Goal: Information Seeking & Learning: Compare options

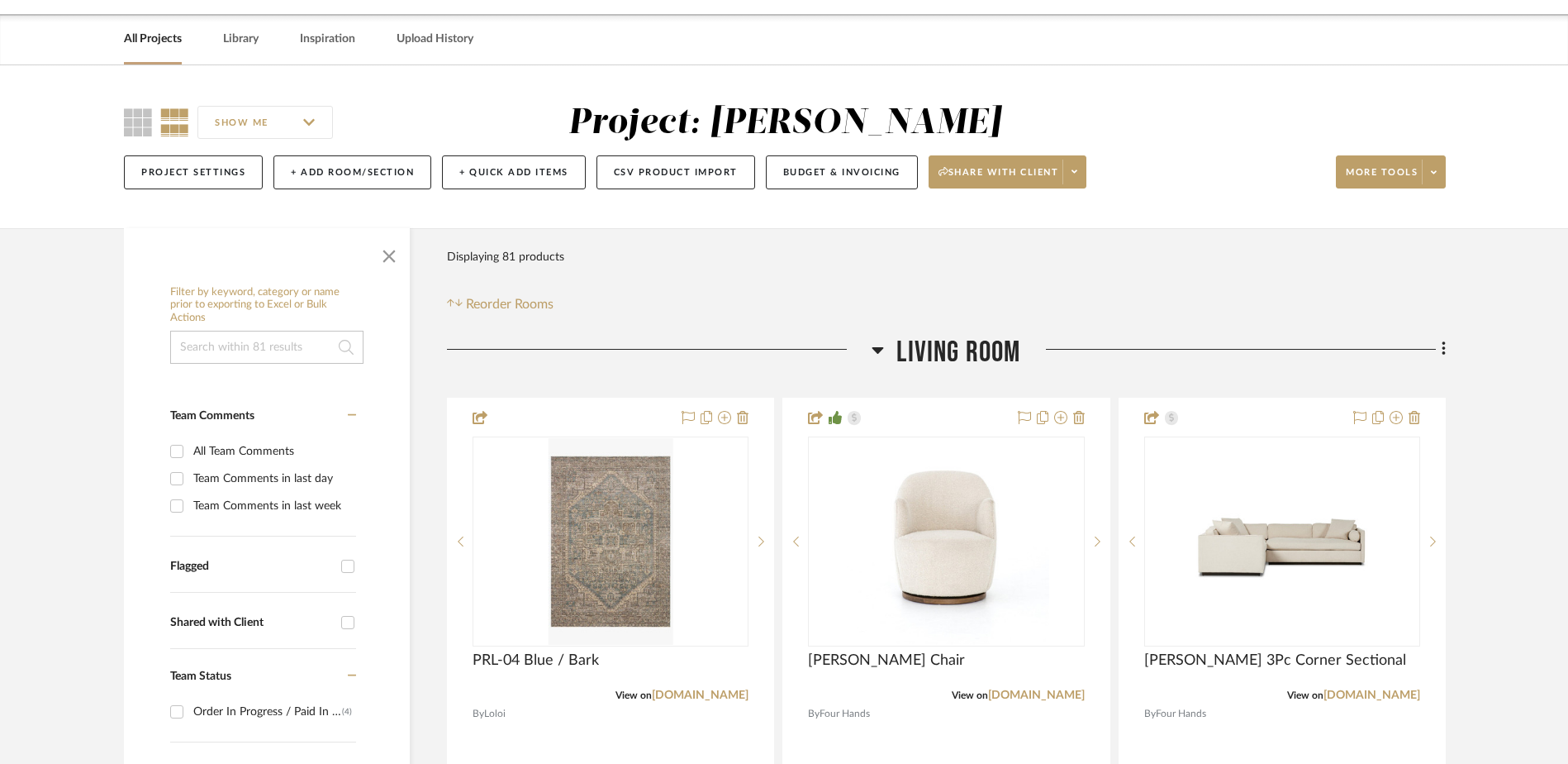
scroll to position [82, 0]
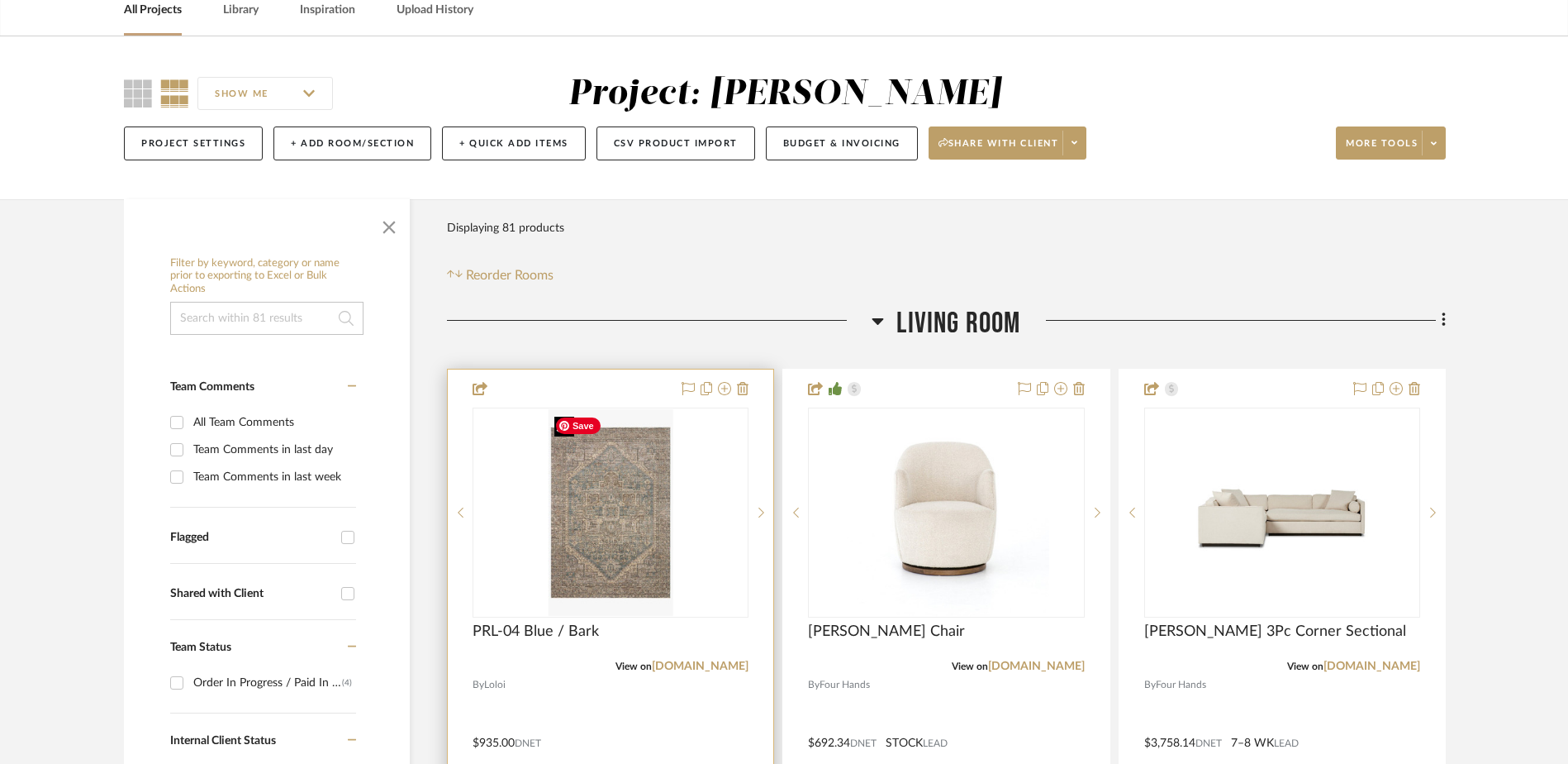
click at [613, 508] on img "0" at bounding box center [610, 512] width 125 height 206
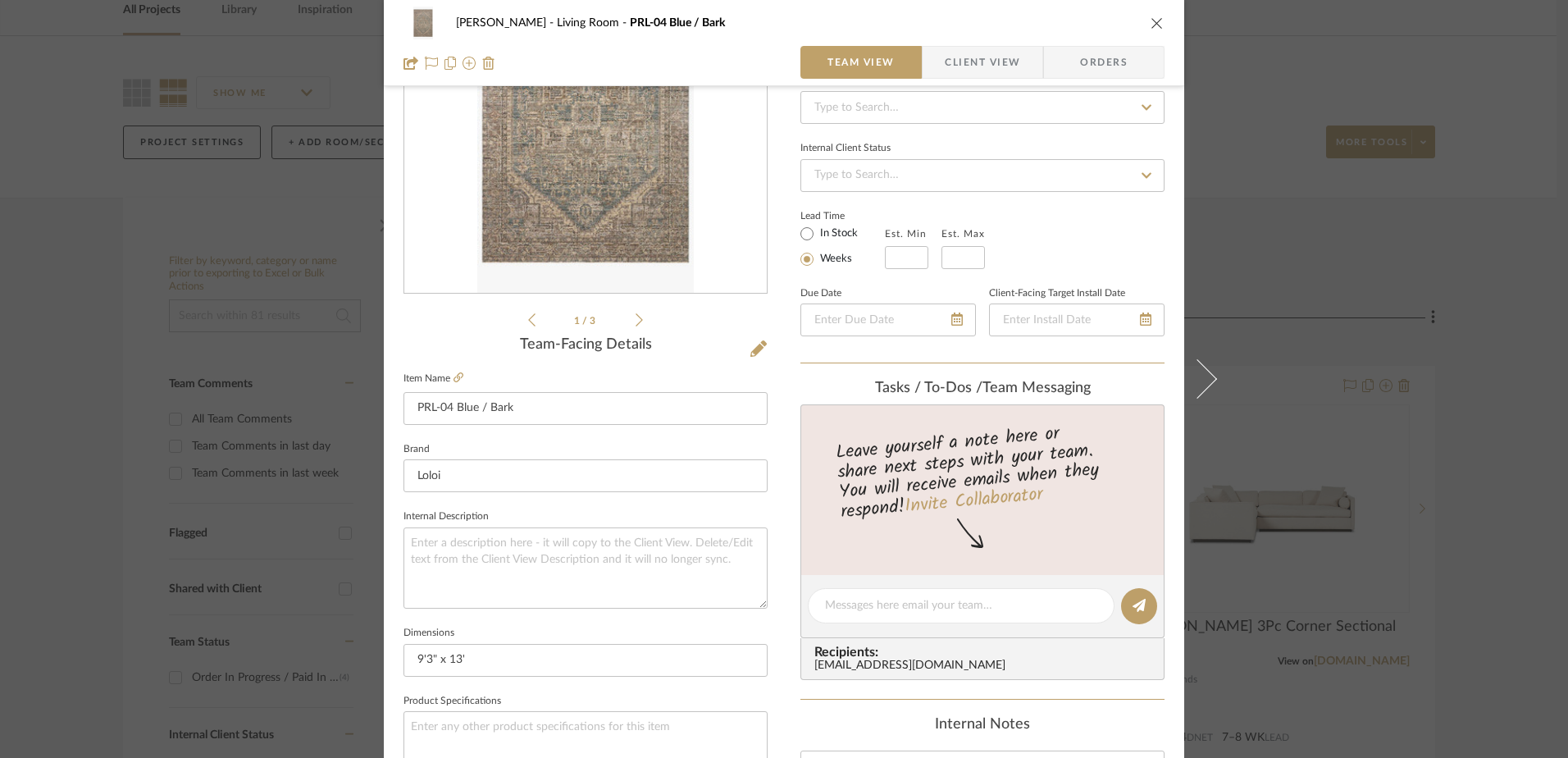
scroll to position [246, 0]
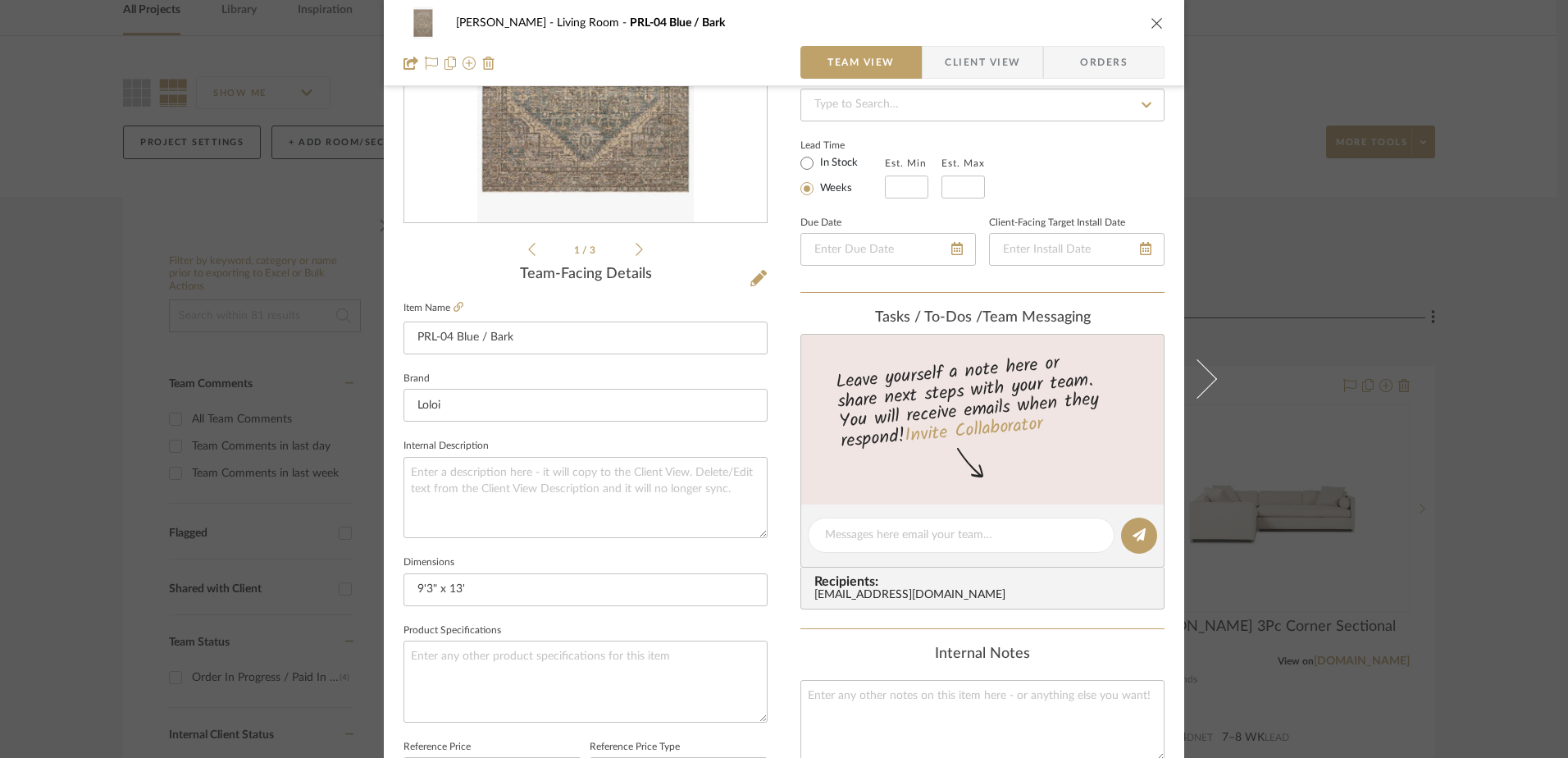
click at [1151, 21] on icon "close" at bounding box center [1157, 23] width 13 height 13
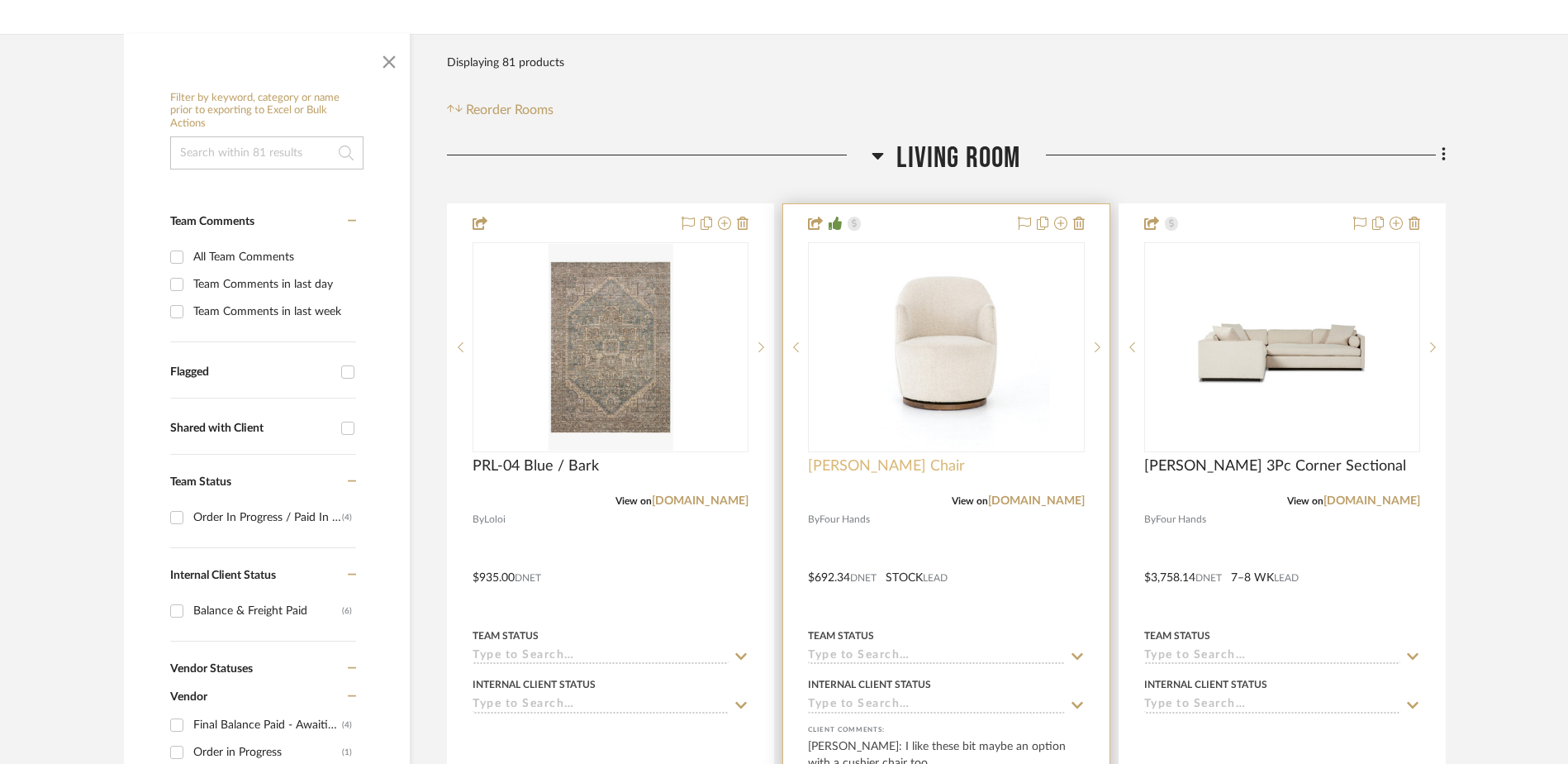
click at [854, 462] on span "[PERSON_NAME] Chair" at bounding box center [887, 466] width 157 height 18
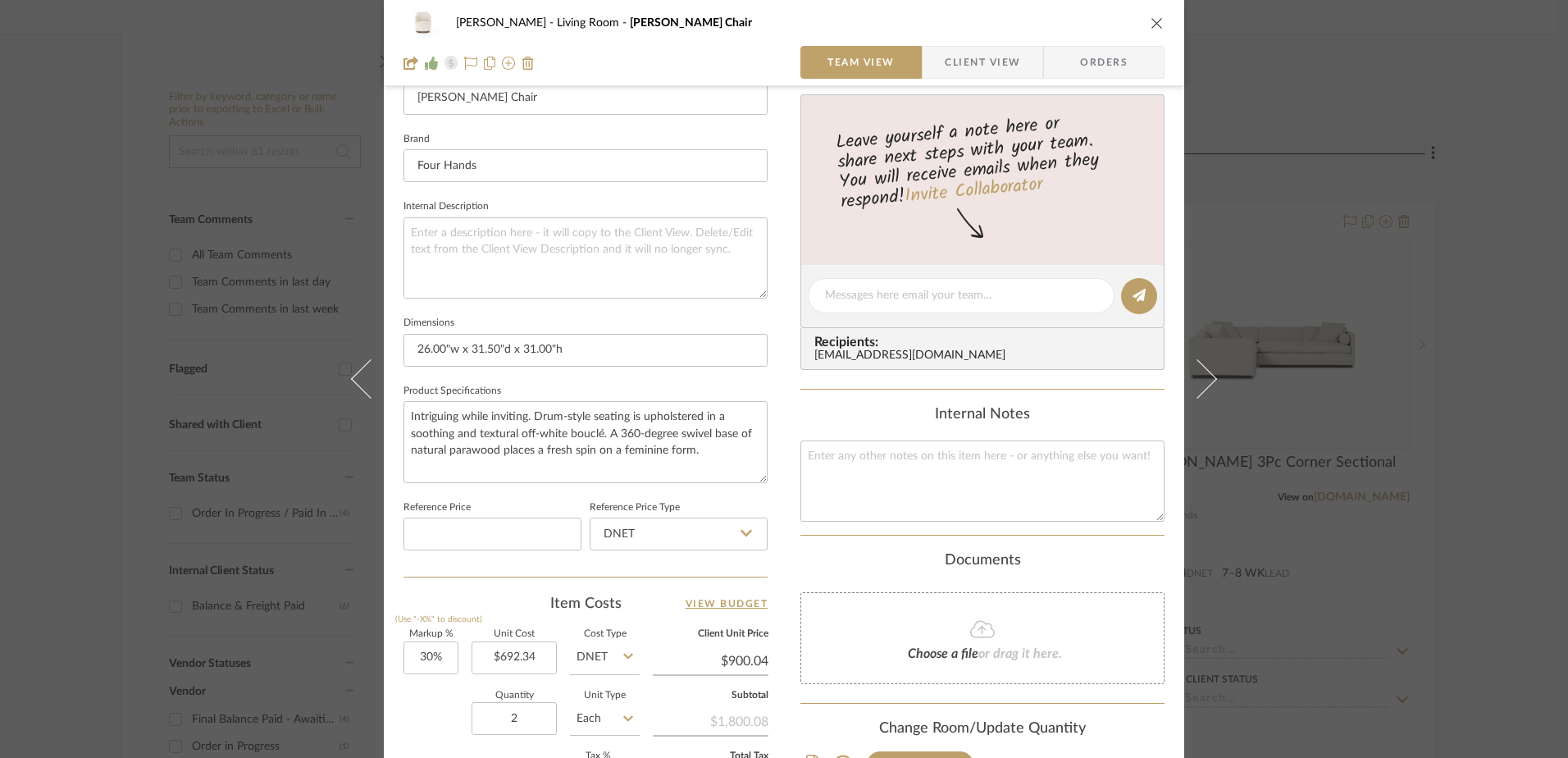
scroll to position [492, 0]
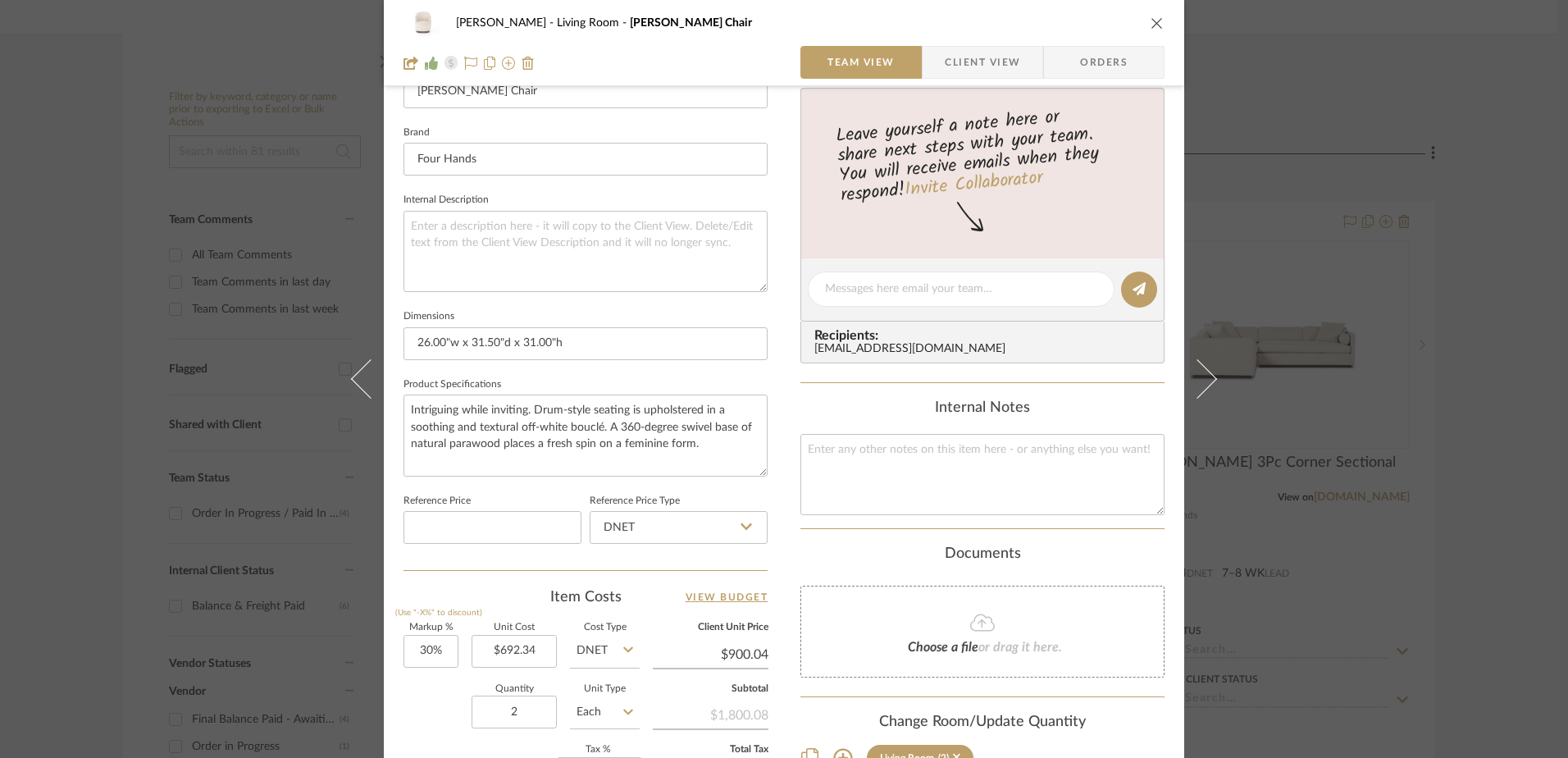
click at [1151, 22] on icon "close" at bounding box center [1157, 23] width 13 height 13
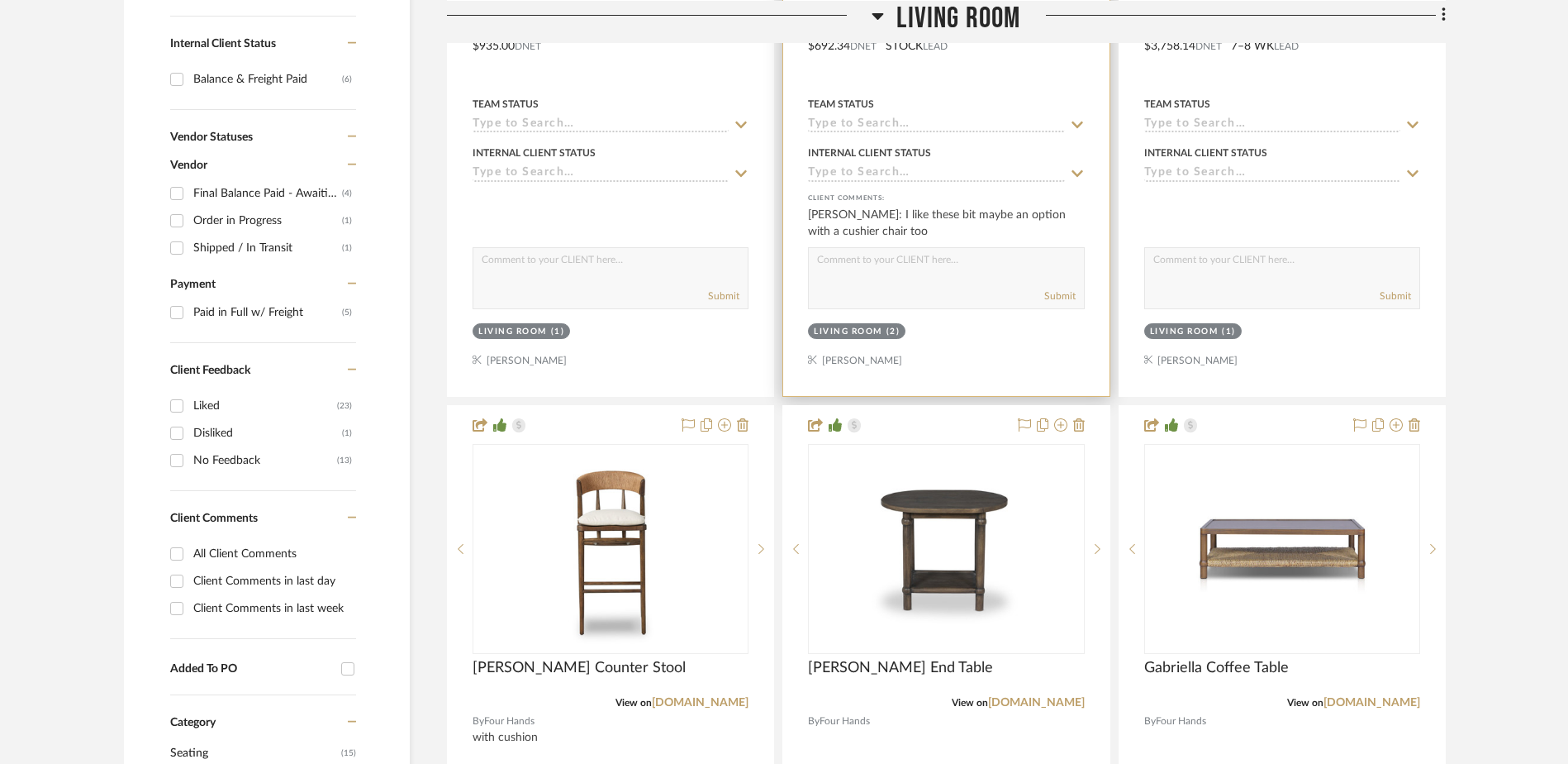
scroll to position [909, 0]
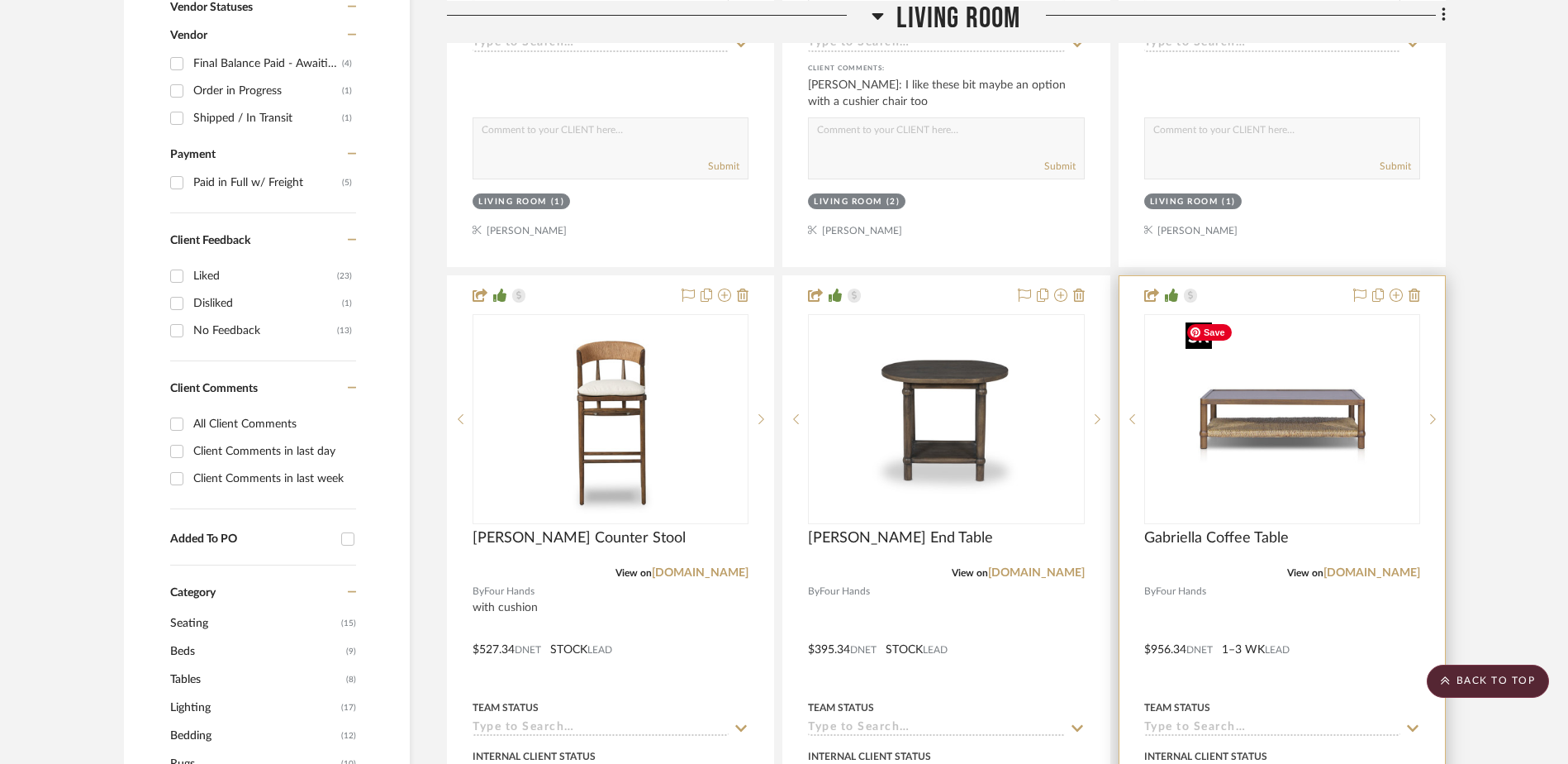
click at [1202, 412] on div at bounding box center [1282, 419] width 276 height 210
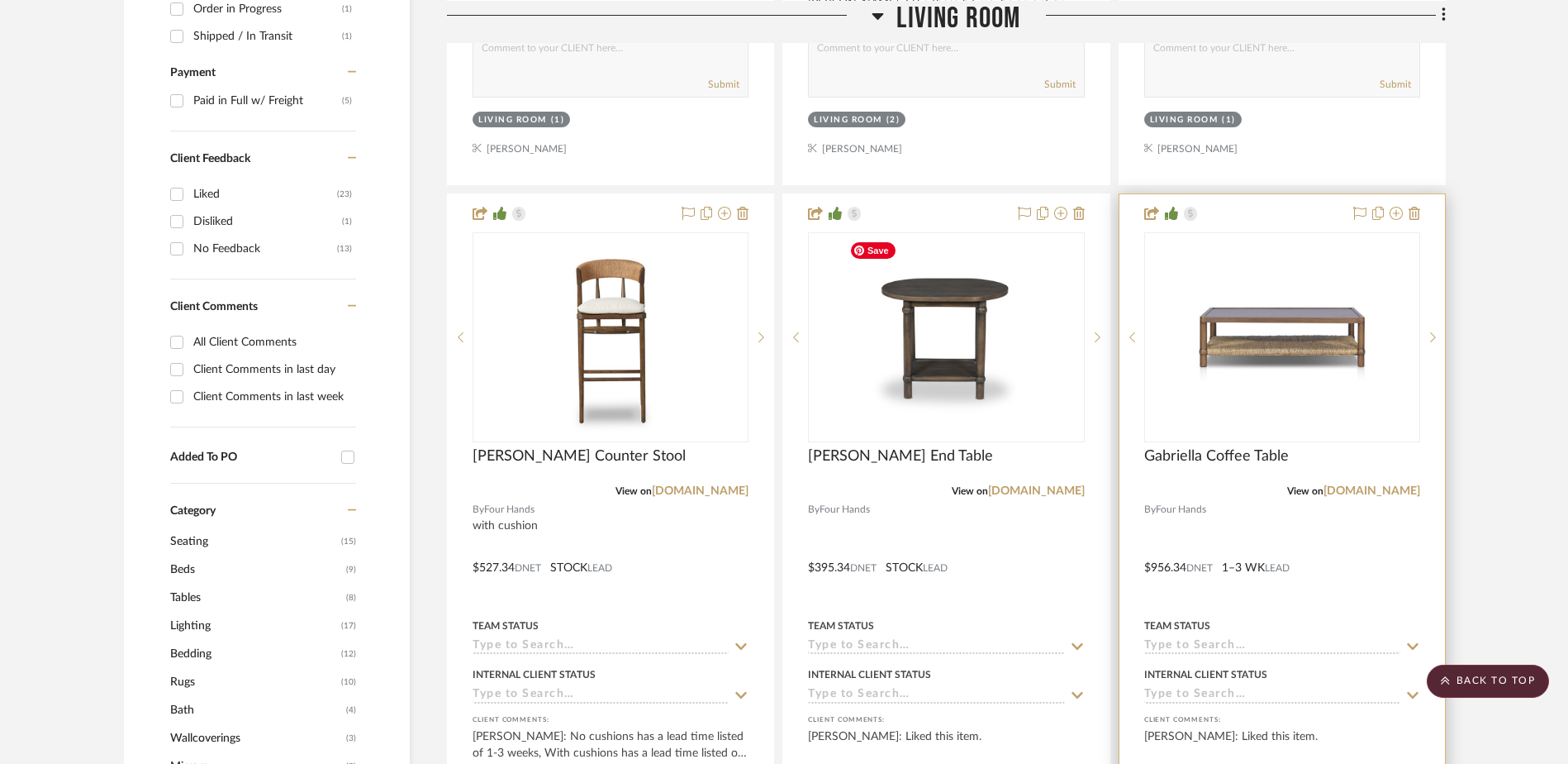
scroll to position [992, 0]
click at [1251, 401] on img "0" at bounding box center [1282, 336] width 206 height 206
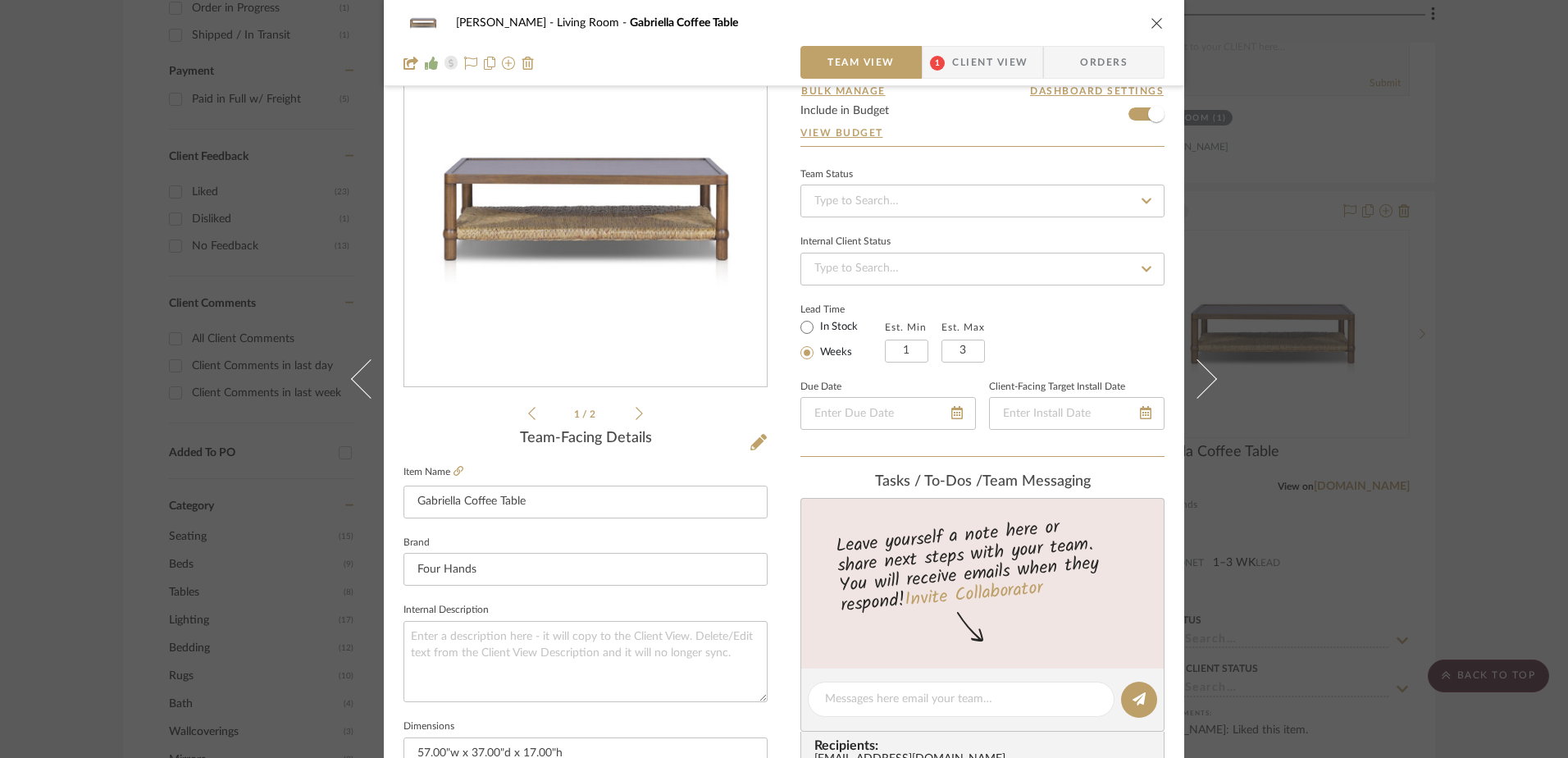
scroll to position [0, 0]
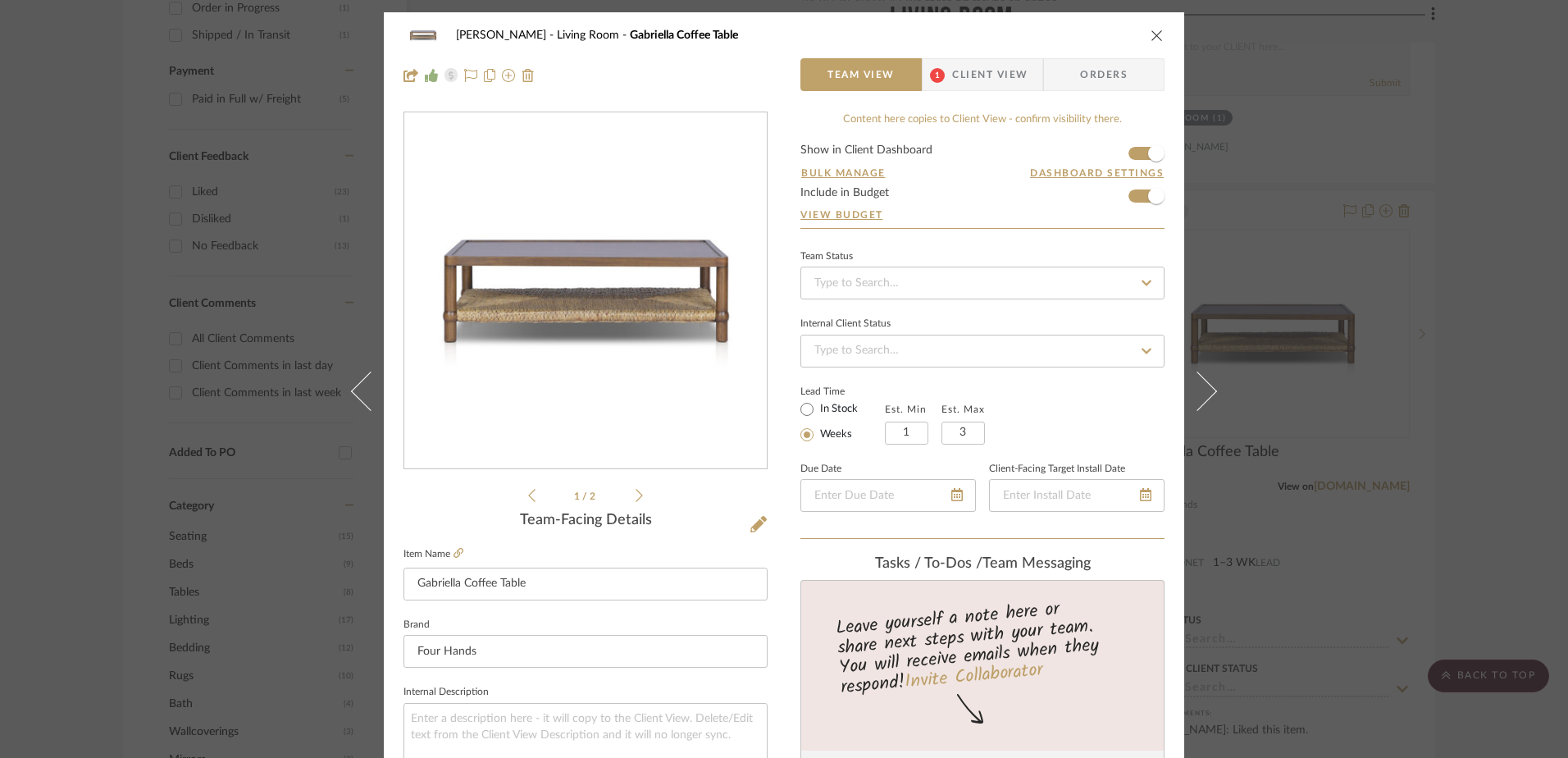
click at [1151, 29] on icon "close" at bounding box center [1157, 36] width 13 height 13
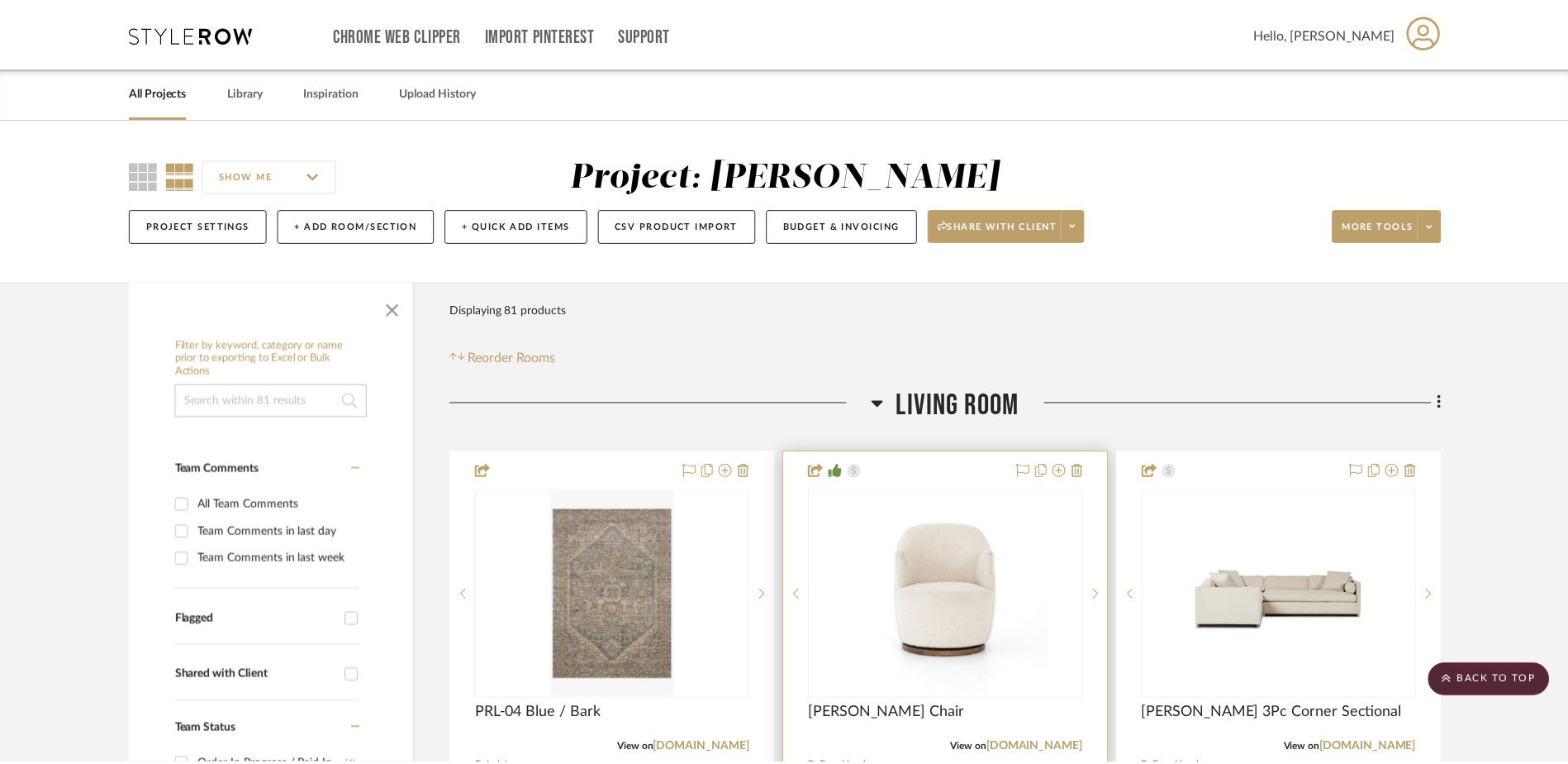
scroll to position [992, 0]
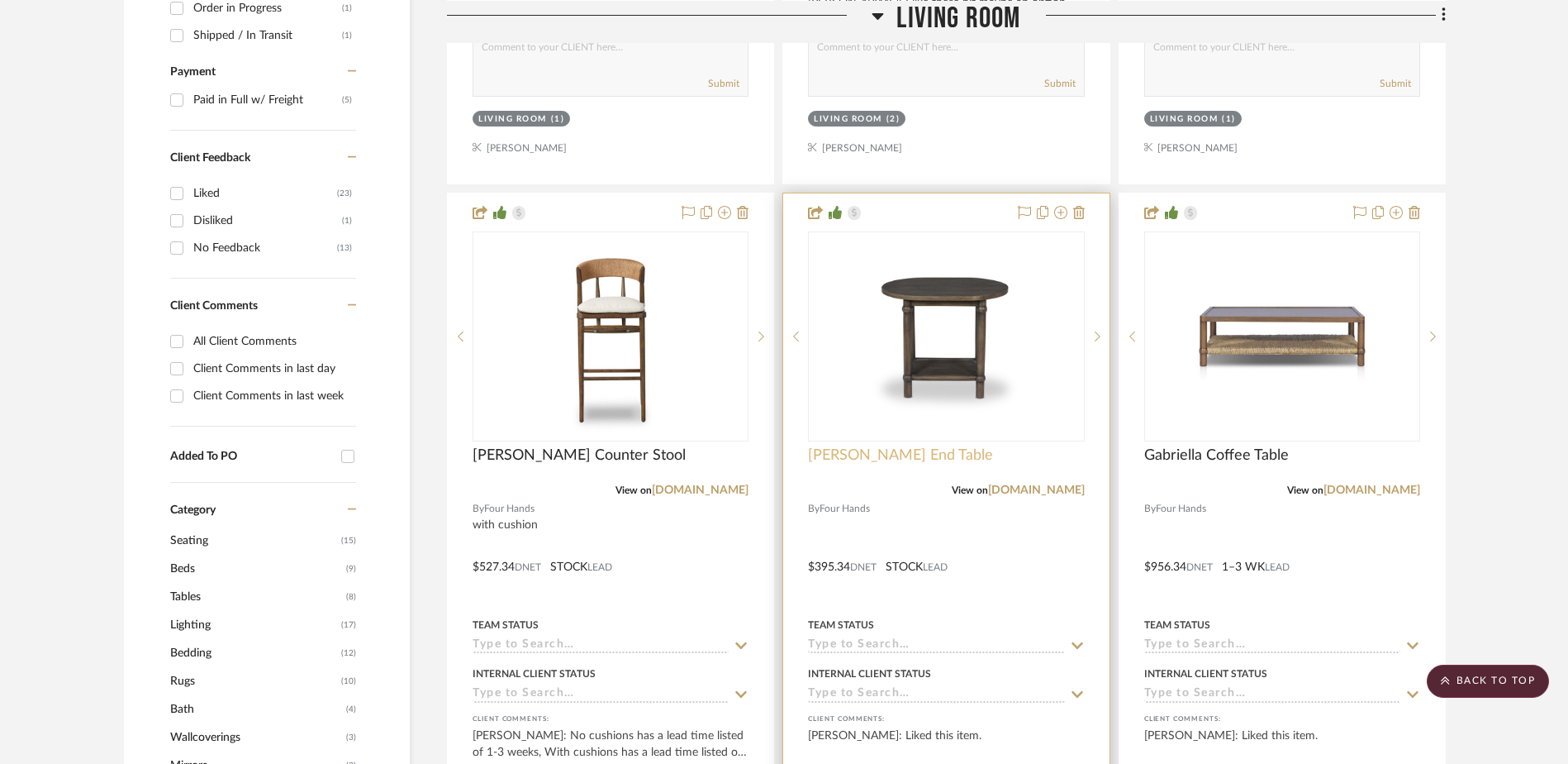
click at [896, 453] on span "[PERSON_NAME] End Table" at bounding box center [901, 454] width 185 height 18
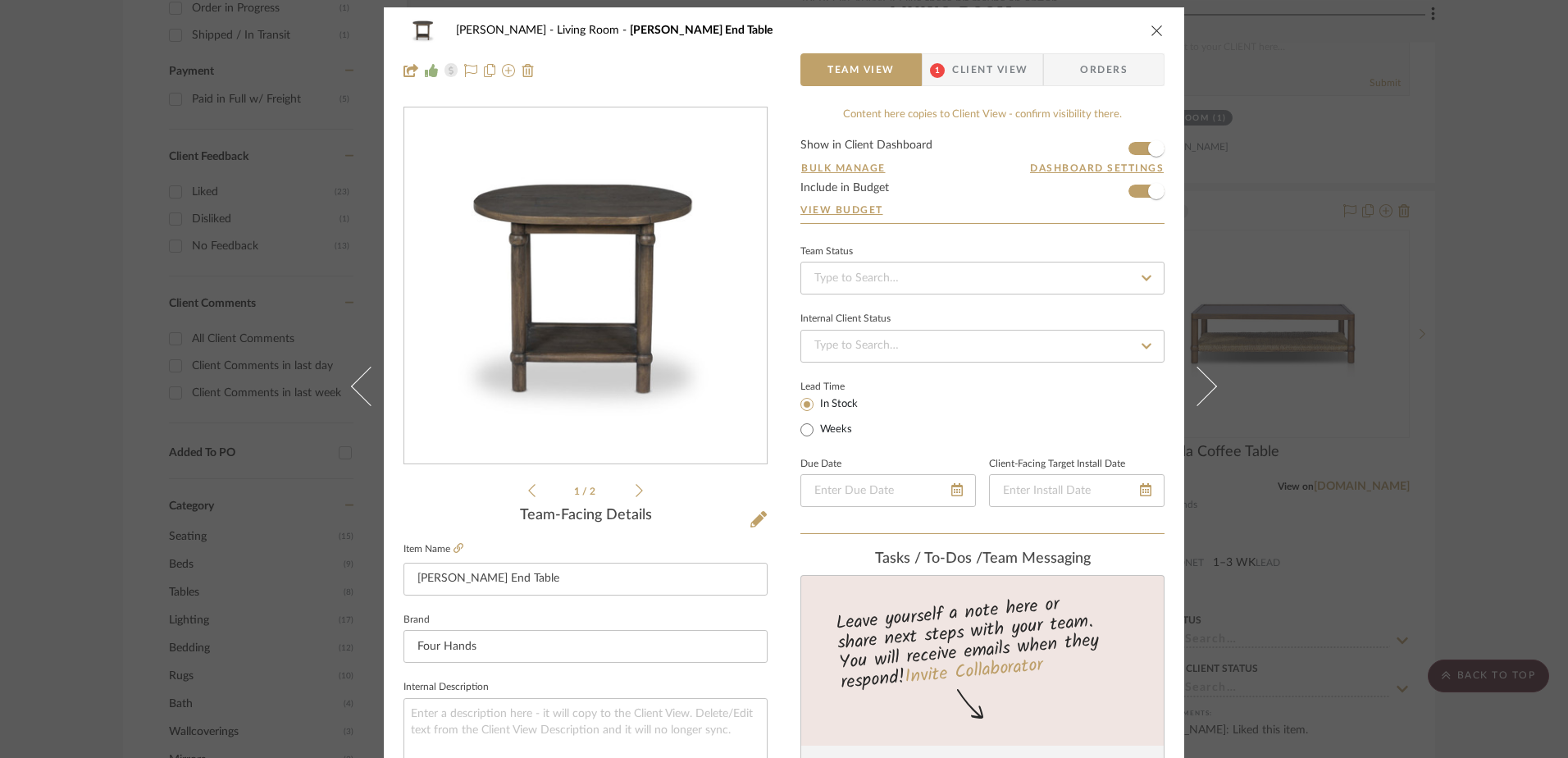
scroll to position [0, 0]
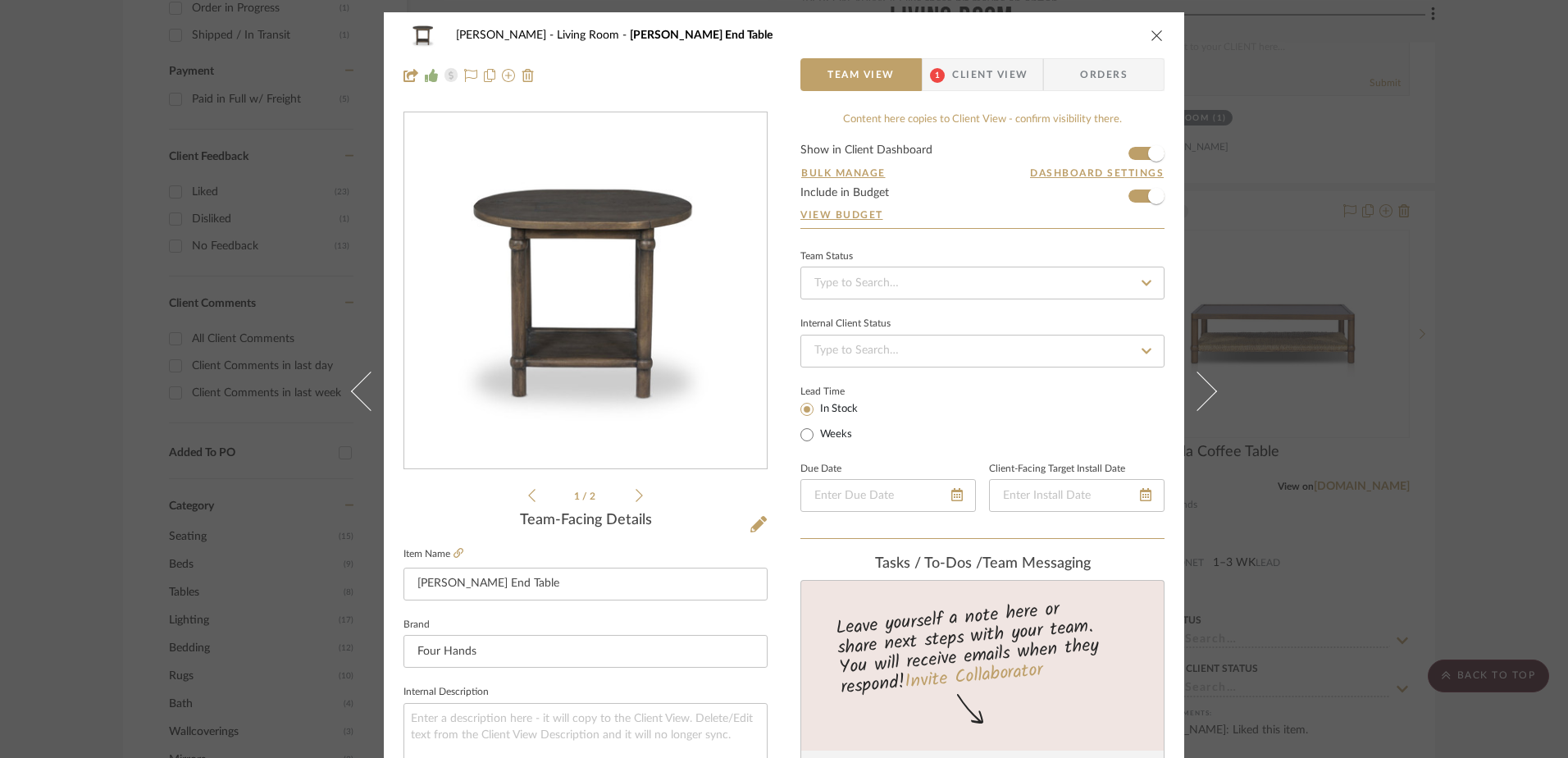
click at [636, 497] on icon at bounding box center [640, 495] width 8 height 13
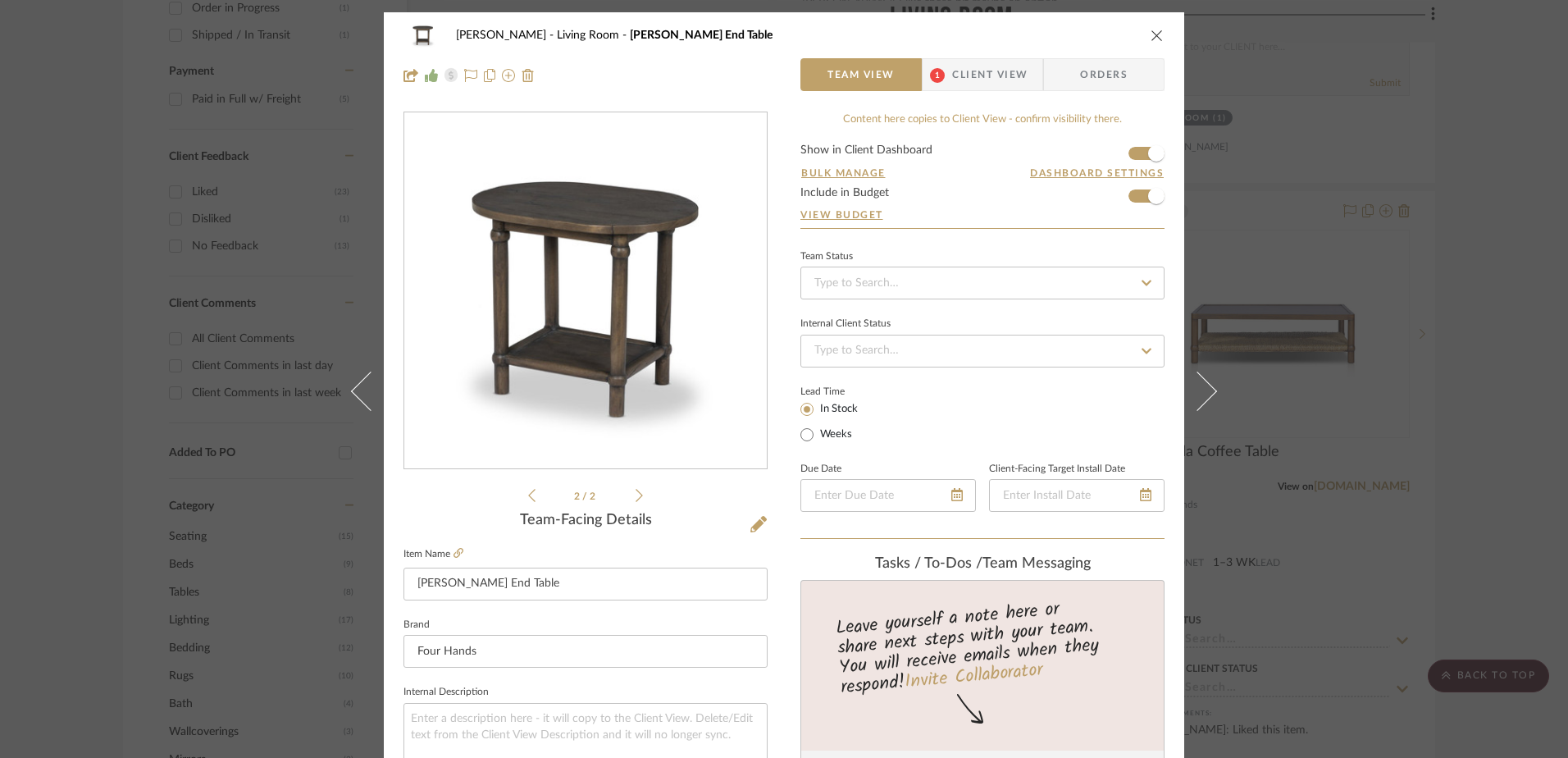
click at [1151, 34] on icon "close" at bounding box center [1157, 36] width 13 height 13
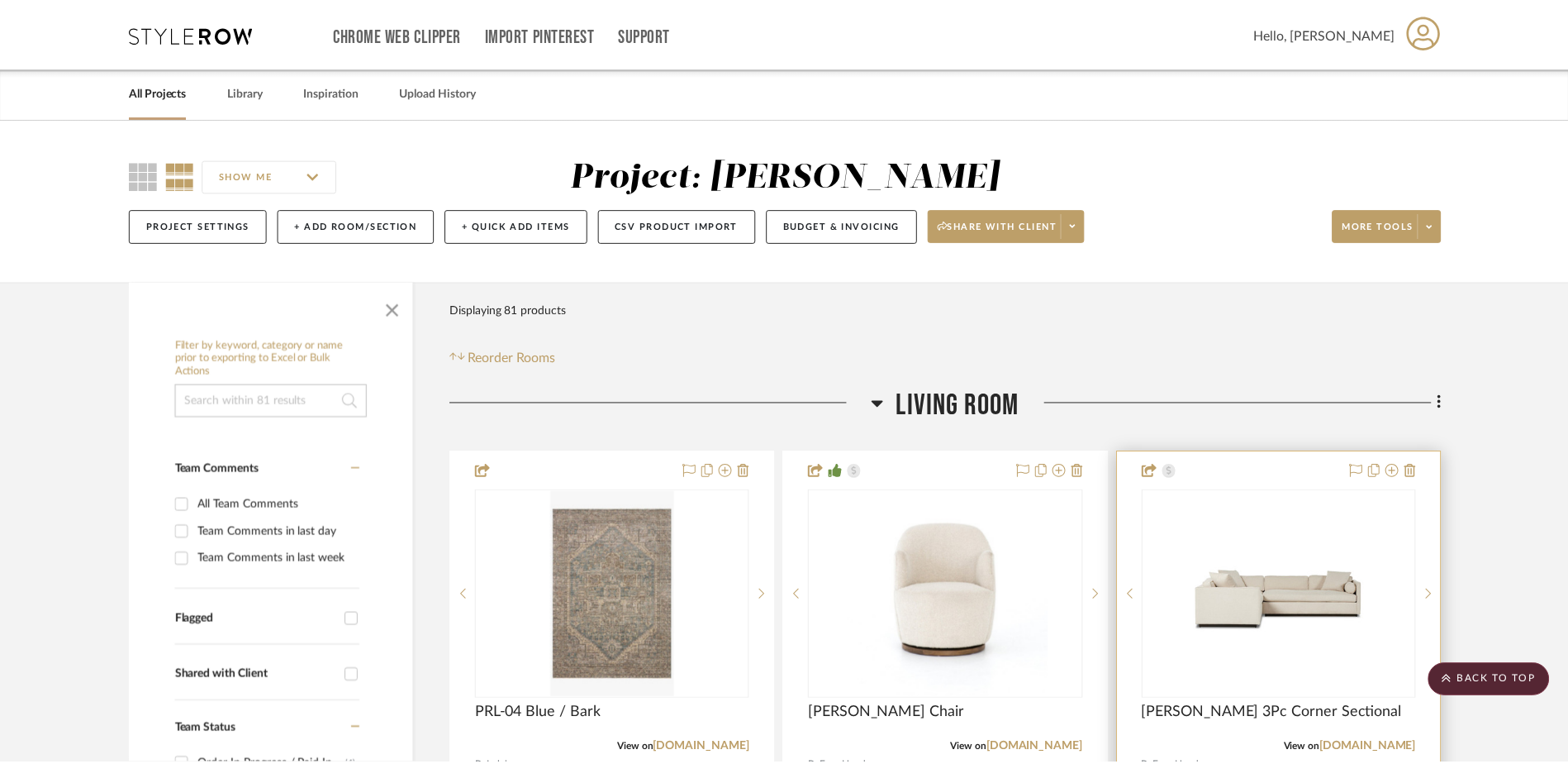
scroll to position [992, 0]
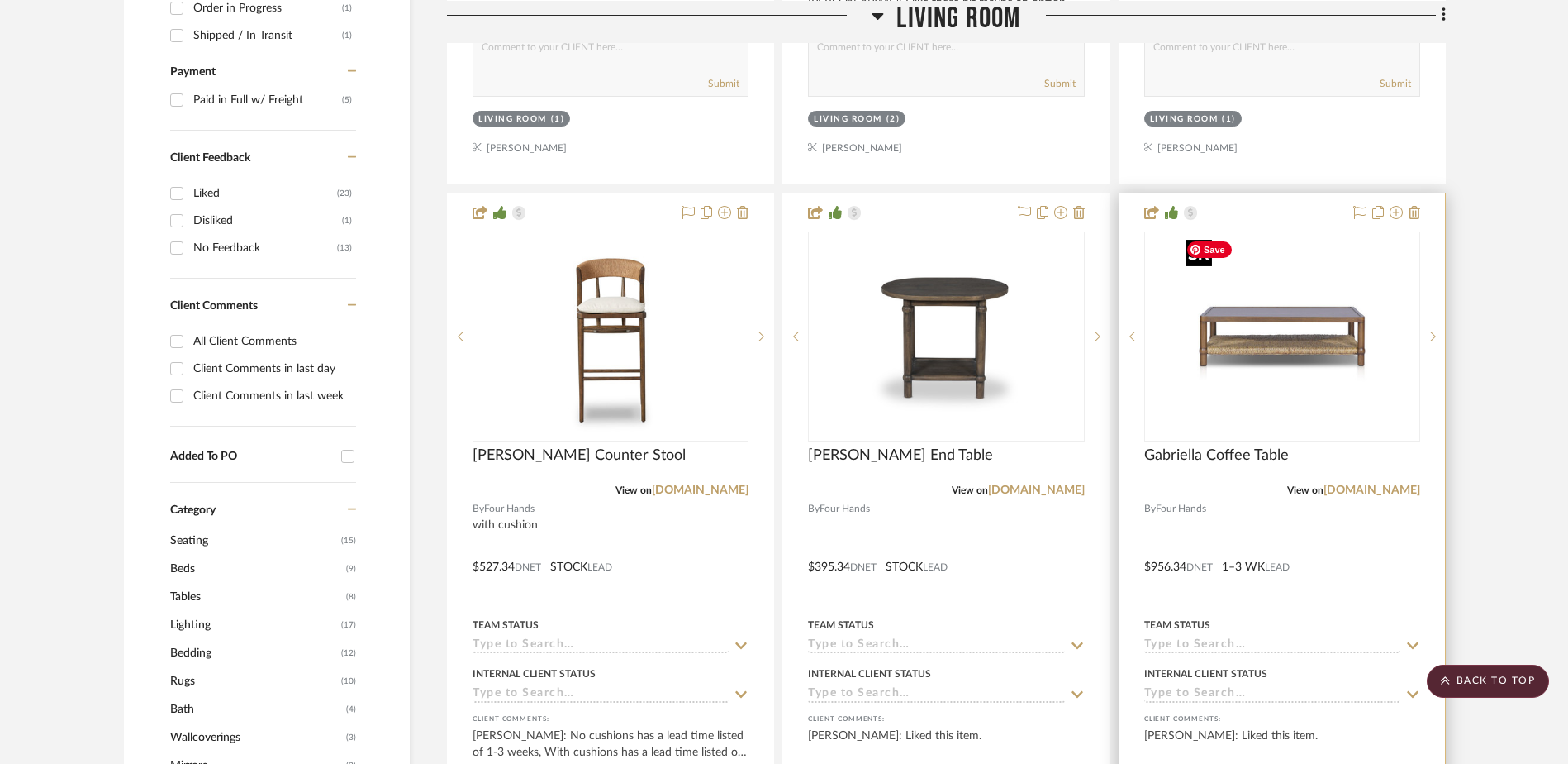
click at [1230, 317] on img "0" at bounding box center [1282, 336] width 206 height 206
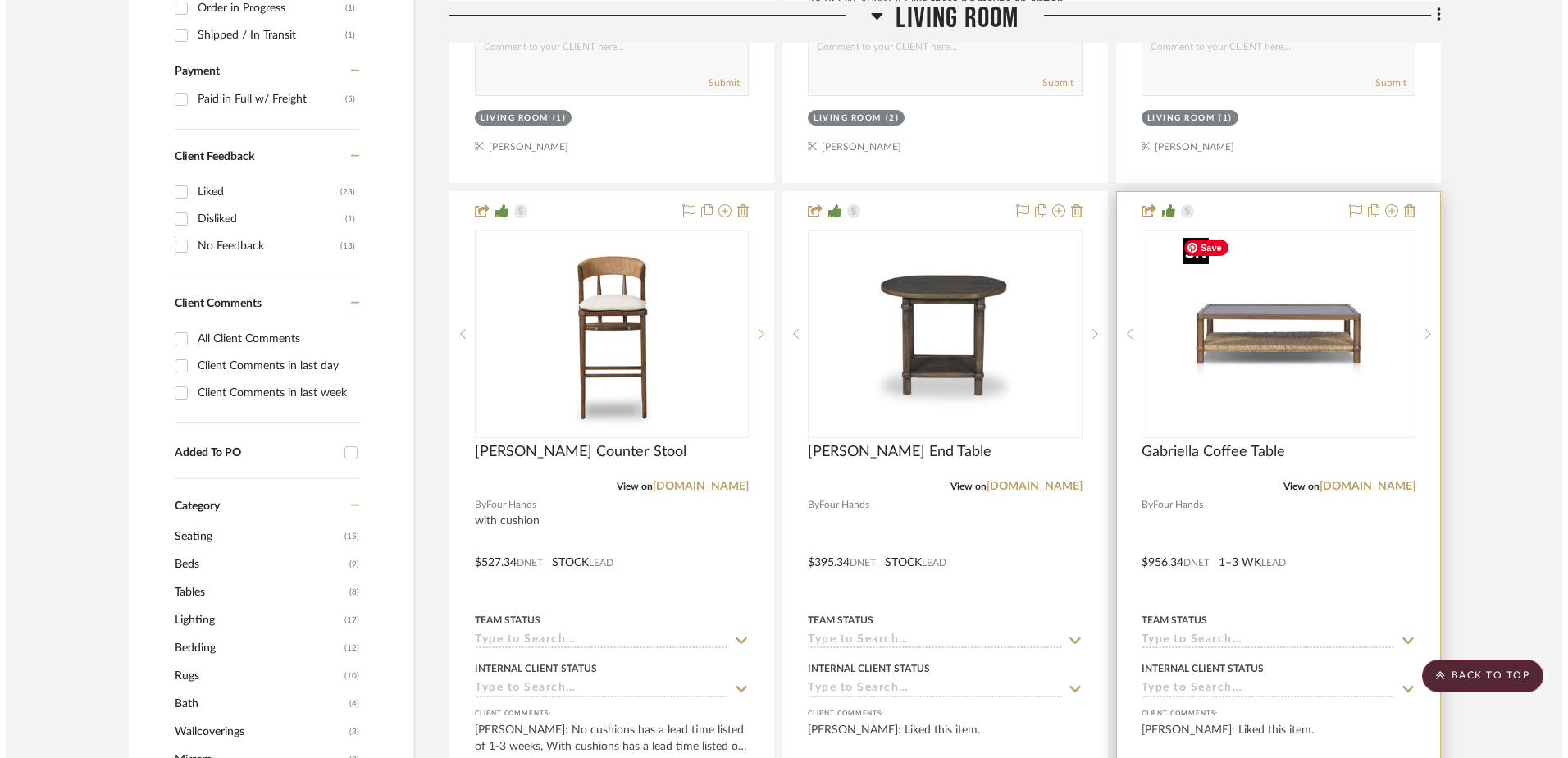
scroll to position [0, 0]
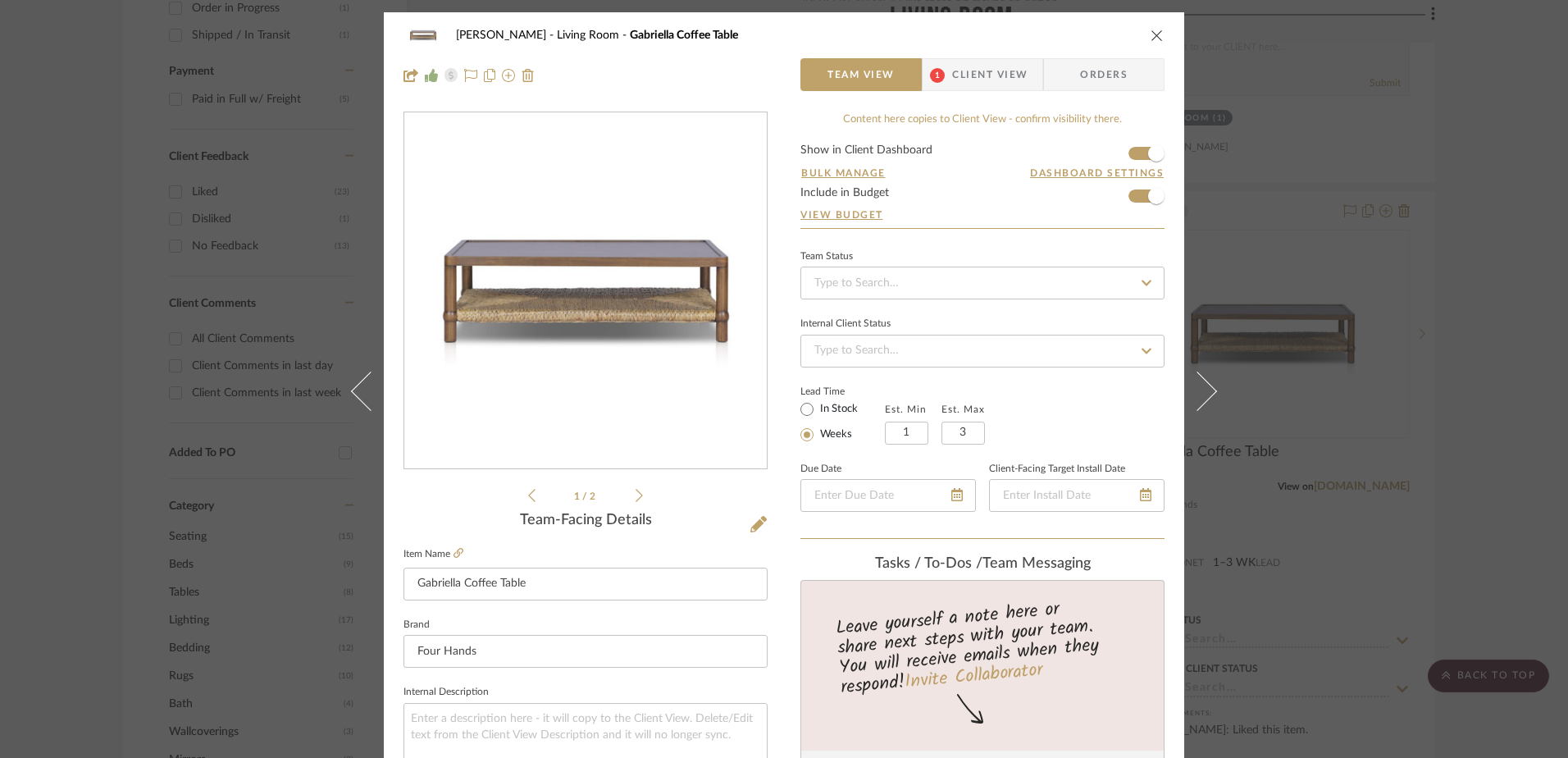
click at [1151, 35] on icon "close" at bounding box center [1157, 36] width 13 height 13
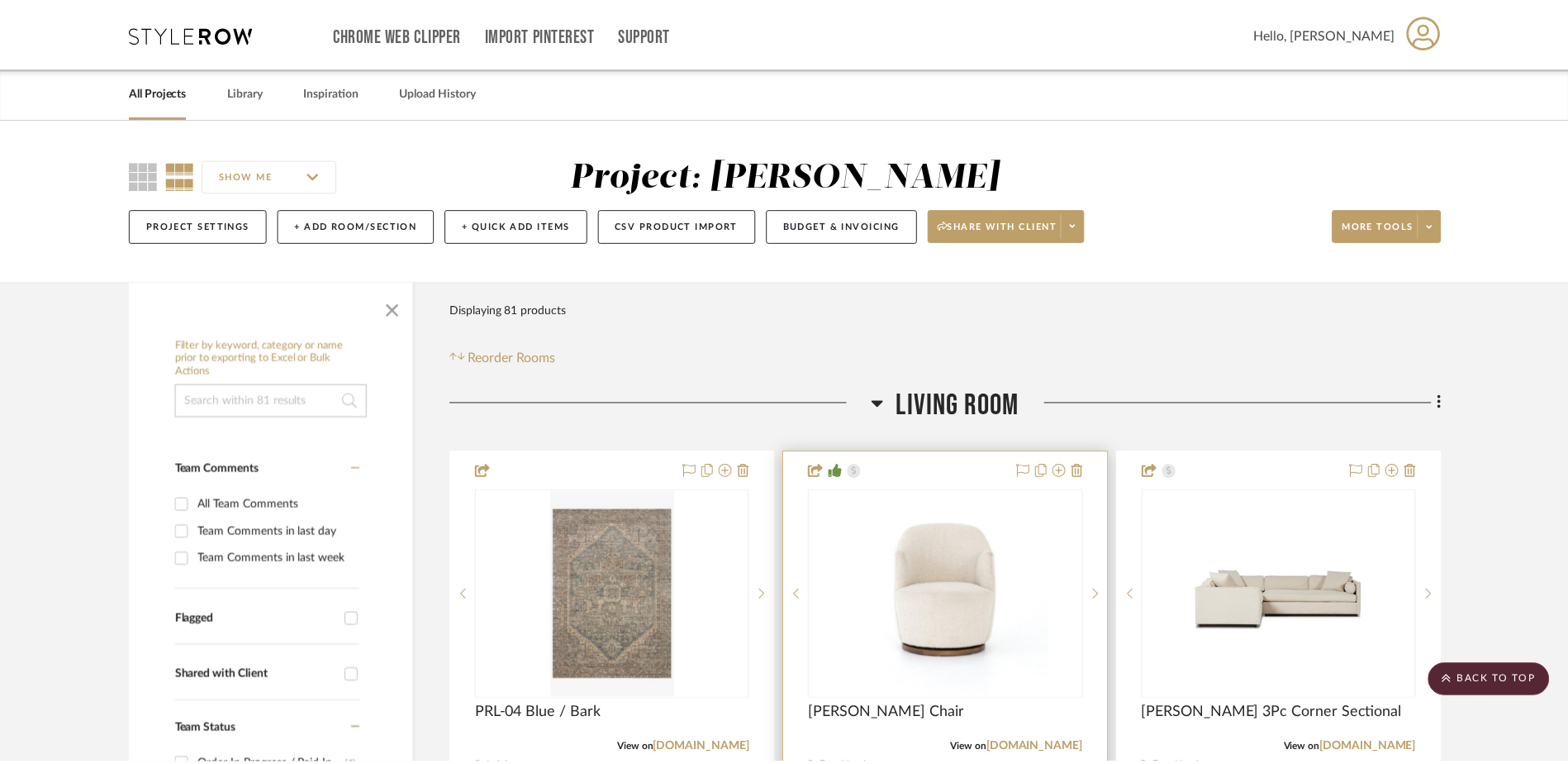
scroll to position [992, 0]
